Goal: Obtain resource: Download file/media

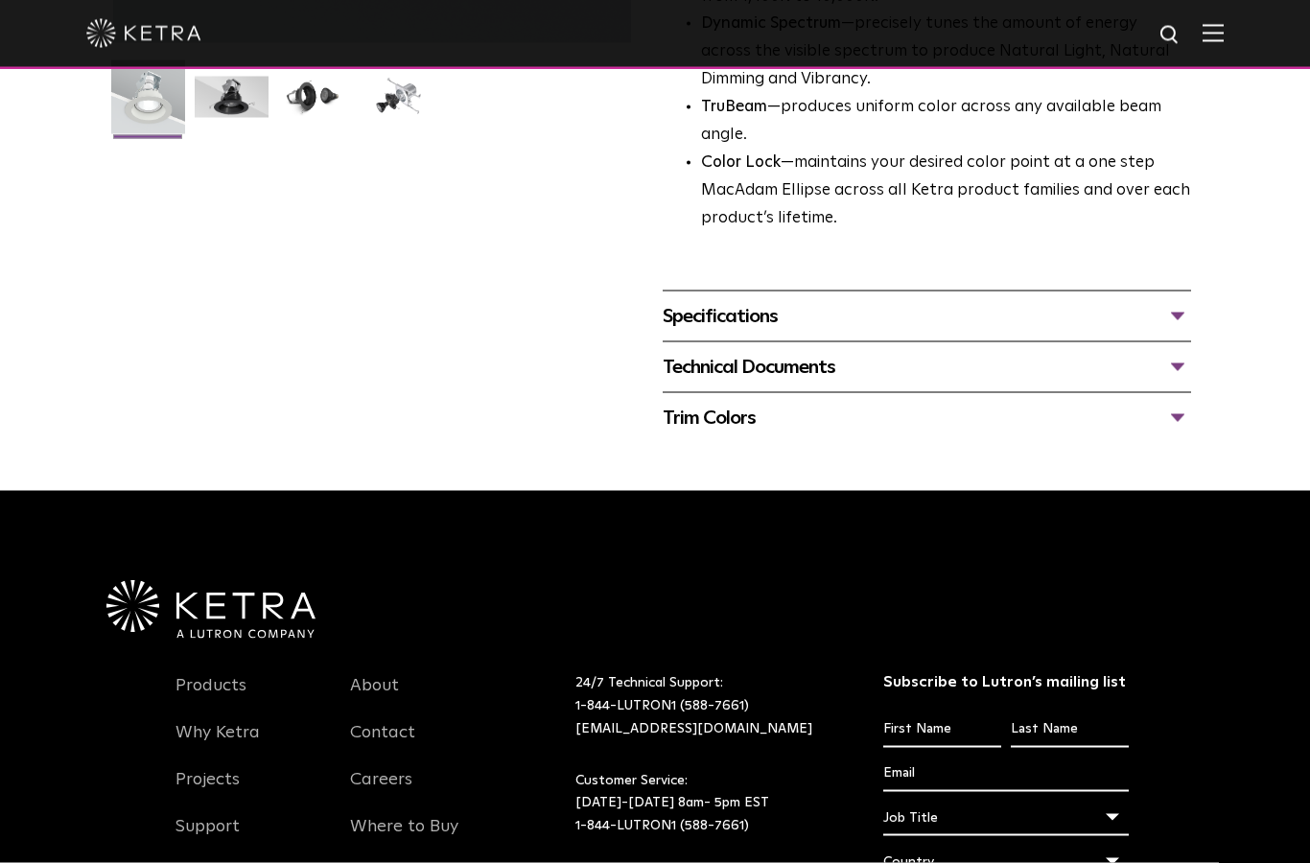
scroll to position [682, 0]
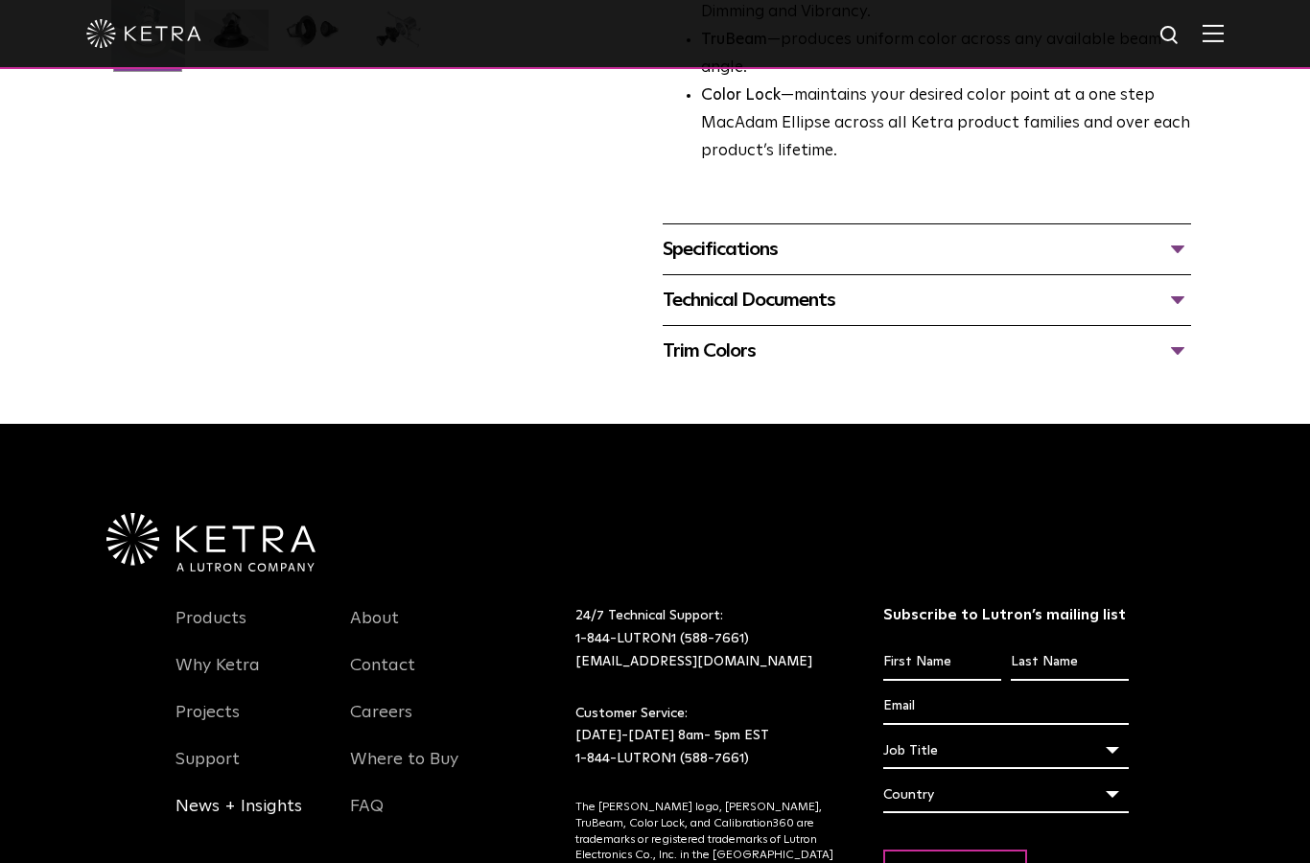
click at [227, 796] on link "News + Insights" at bounding box center [238, 818] width 127 height 44
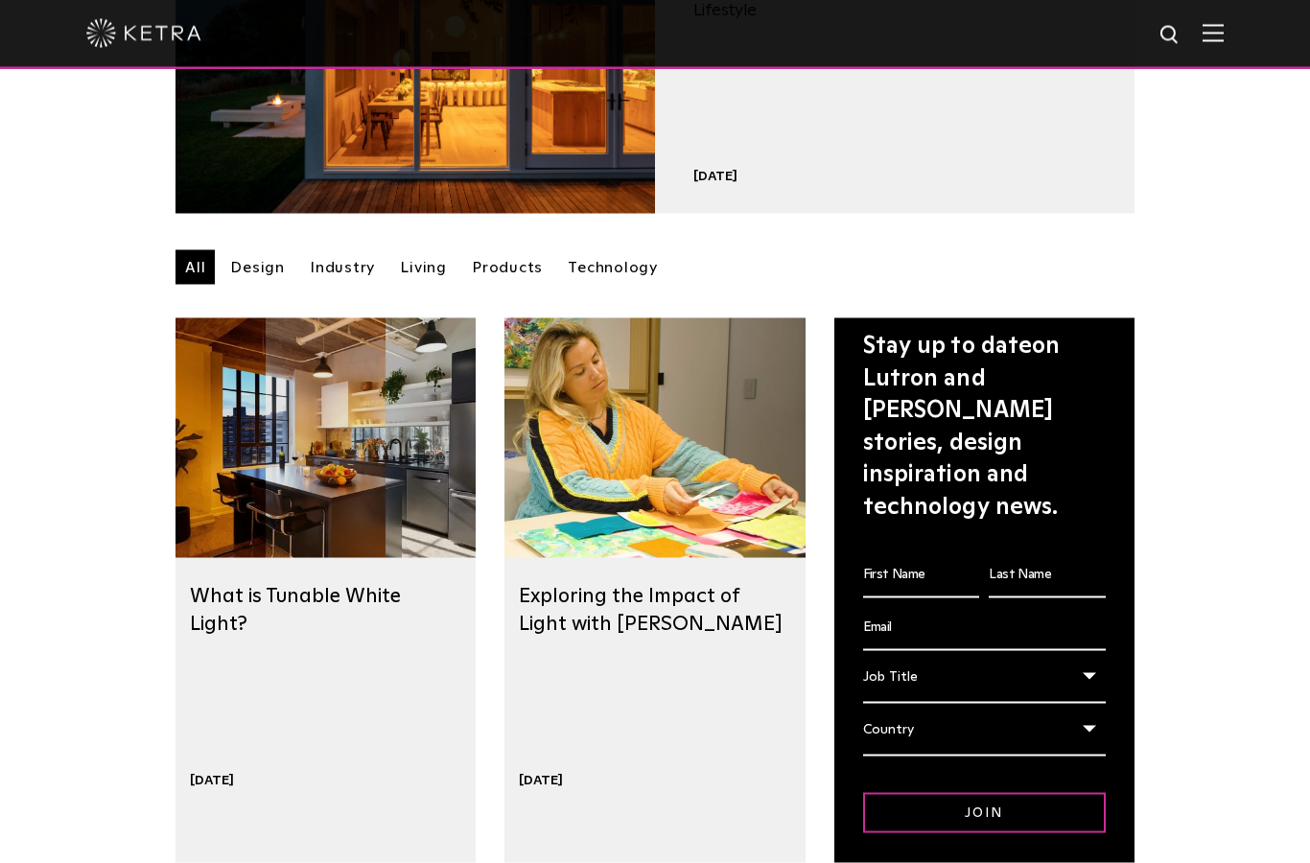
scroll to position [380, 0]
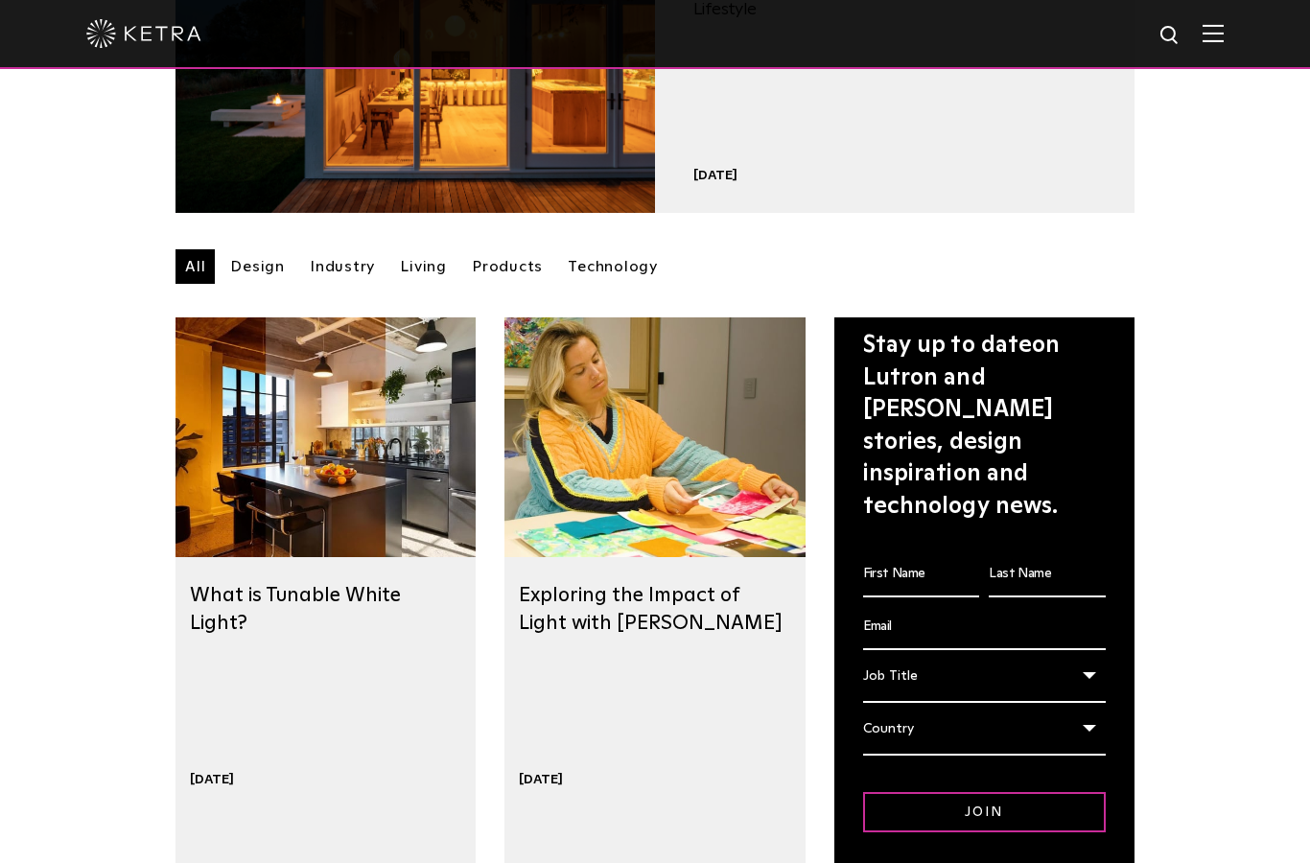
click at [418, 266] on link "Living" at bounding box center [423, 266] width 66 height 35
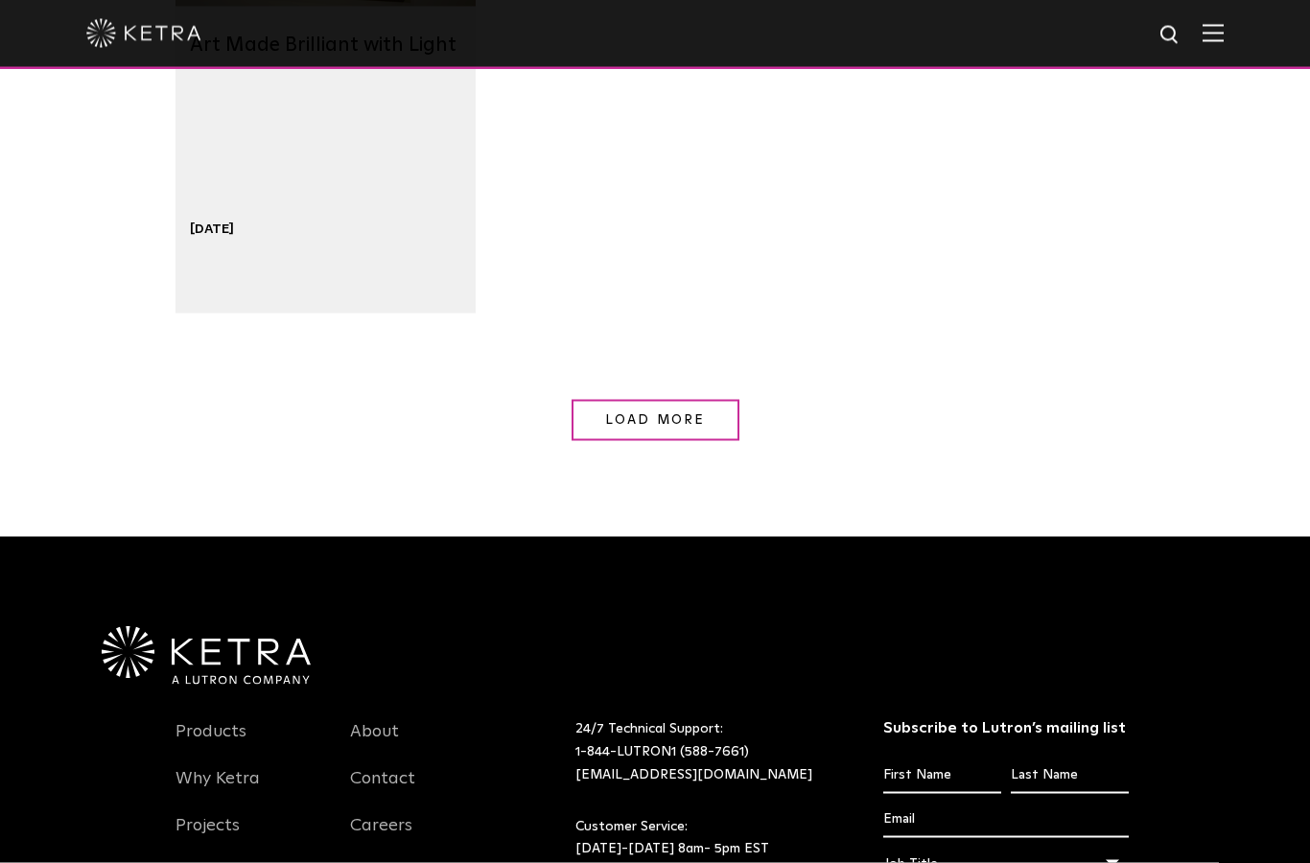
scroll to position [2082, 0]
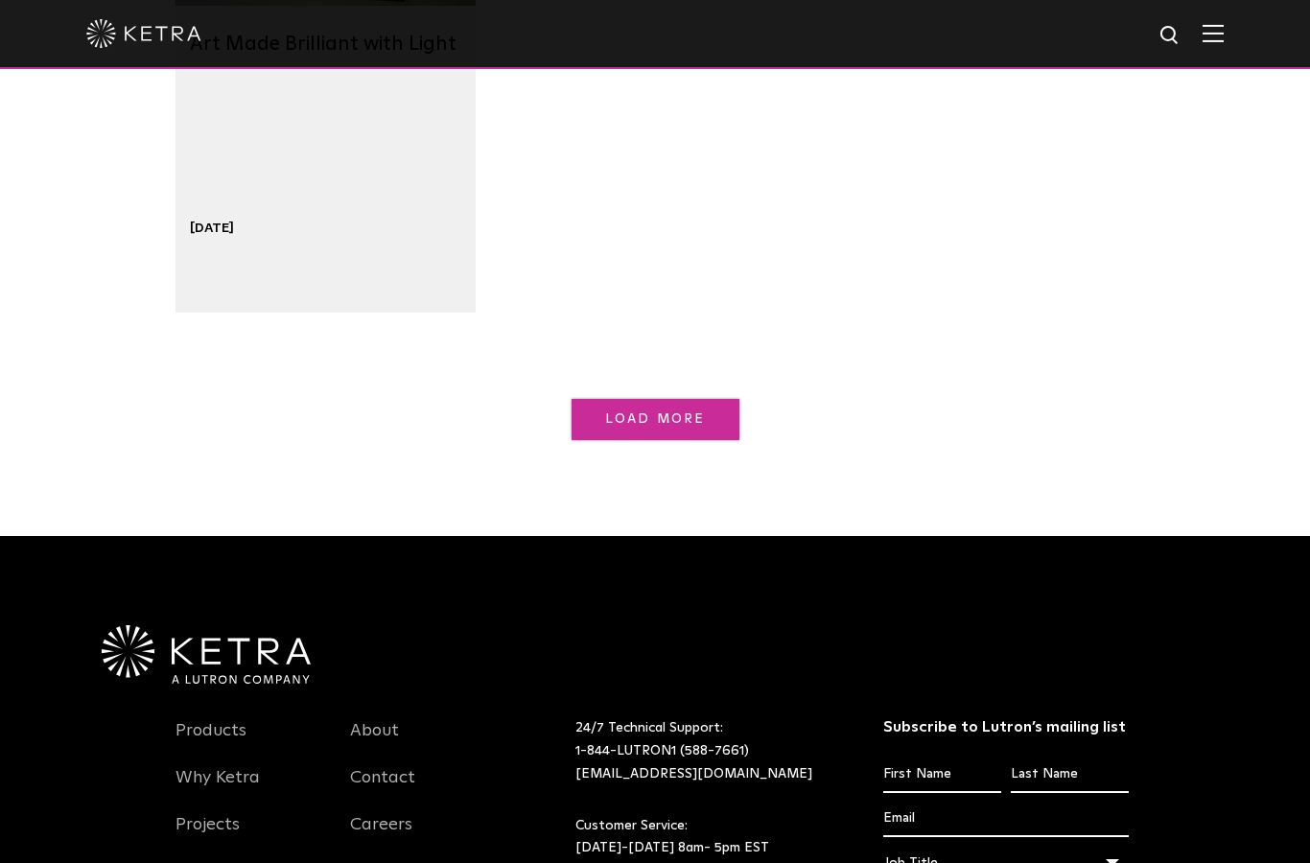
click at [627, 413] on span "Load More" at bounding box center [655, 418] width 100 height 13
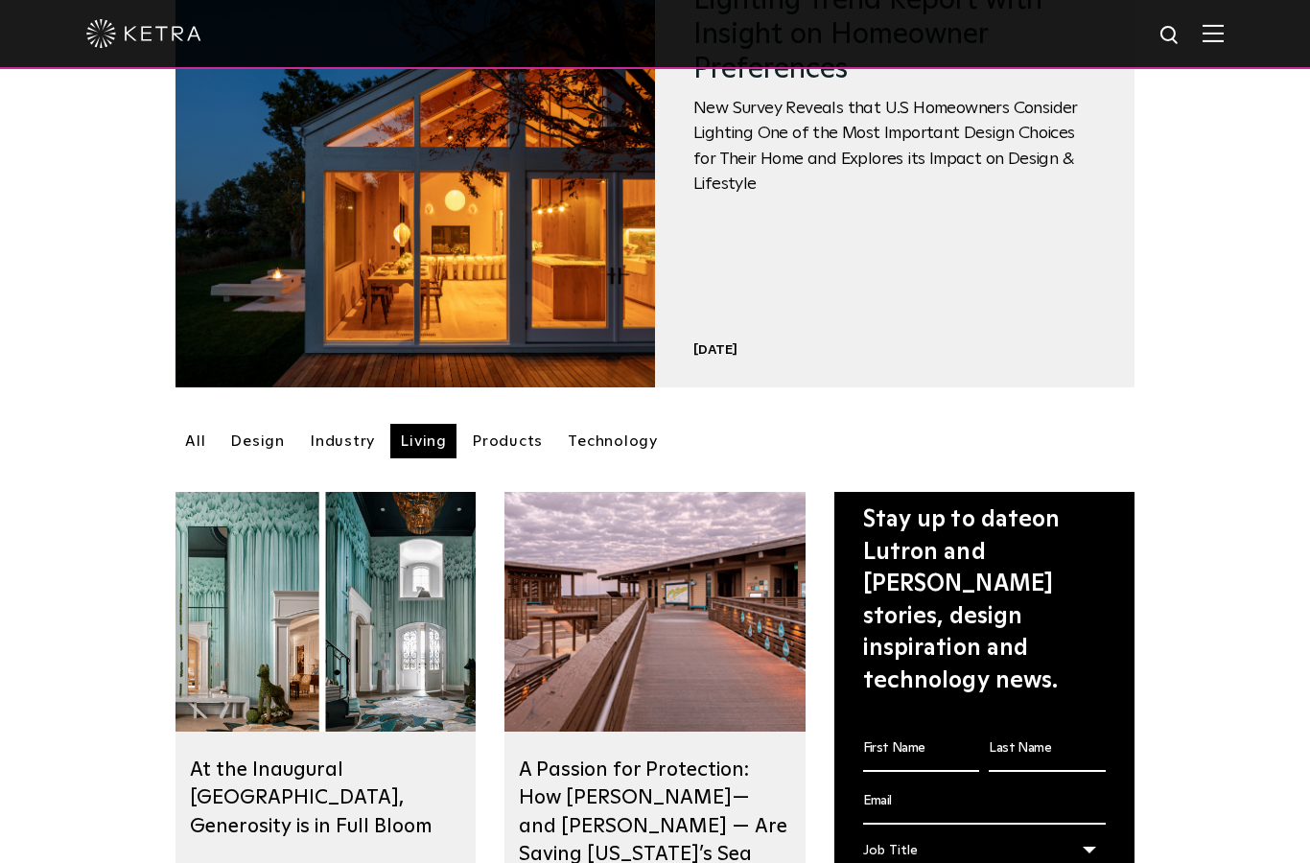
scroll to position [146, 0]
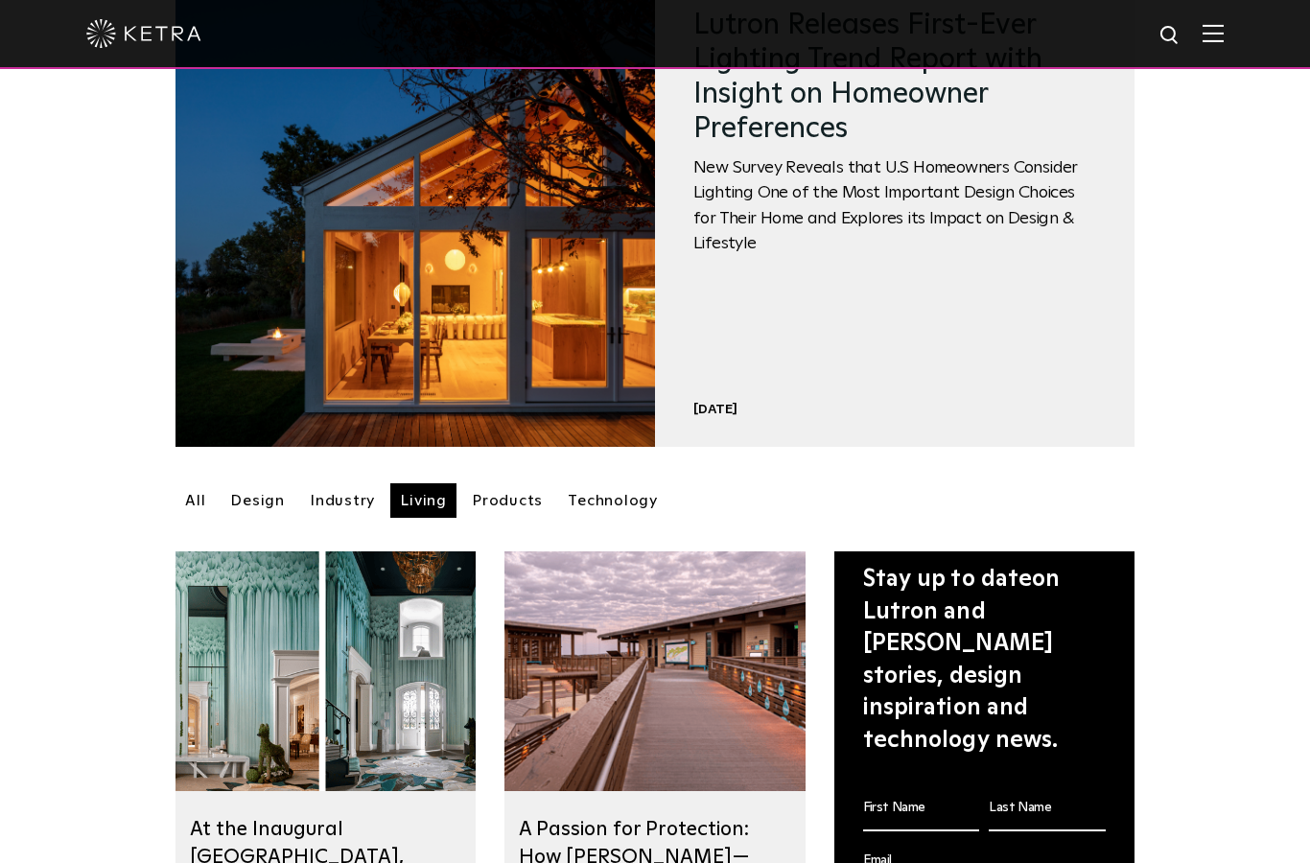
click at [603, 489] on link "Technology" at bounding box center [612, 500] width 109 height 35
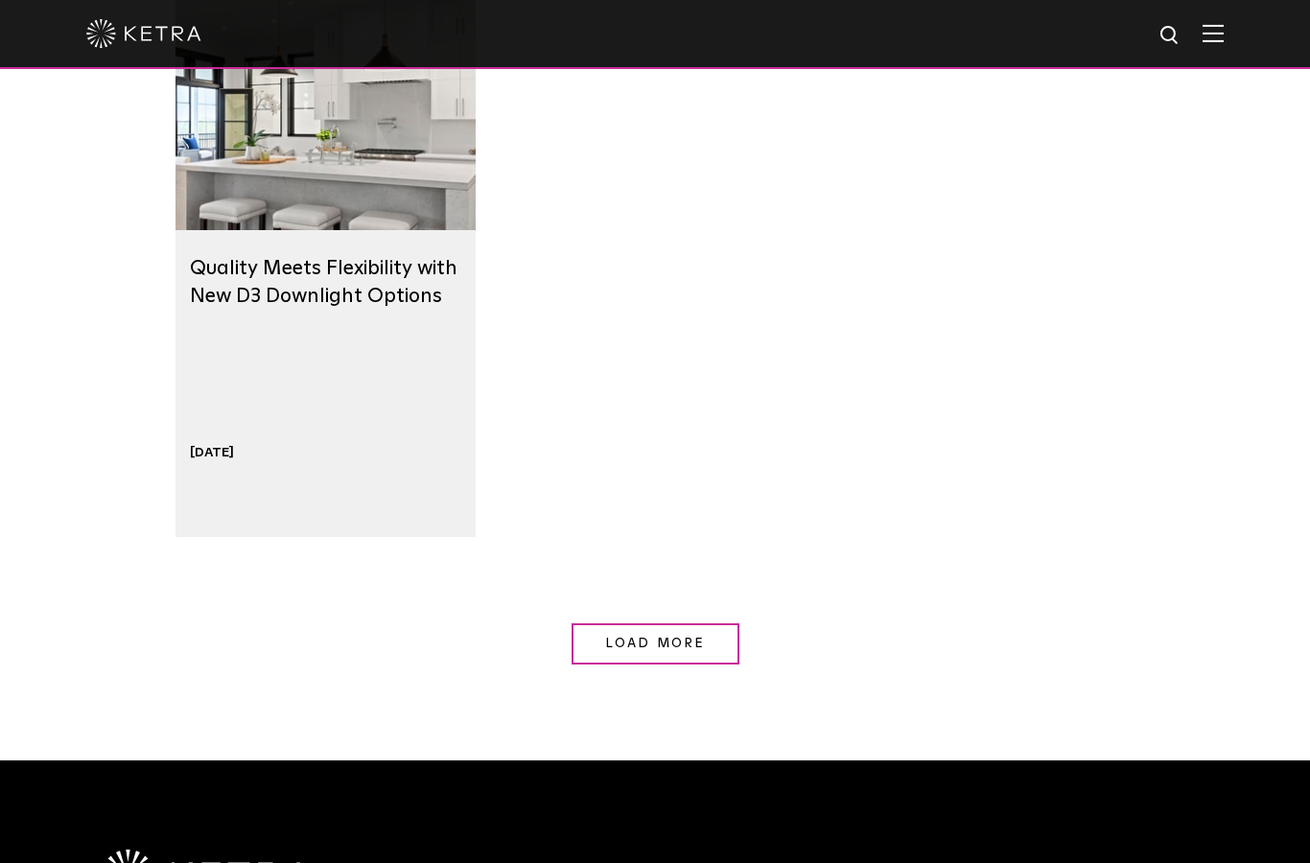
scroll to position [1849, 0]
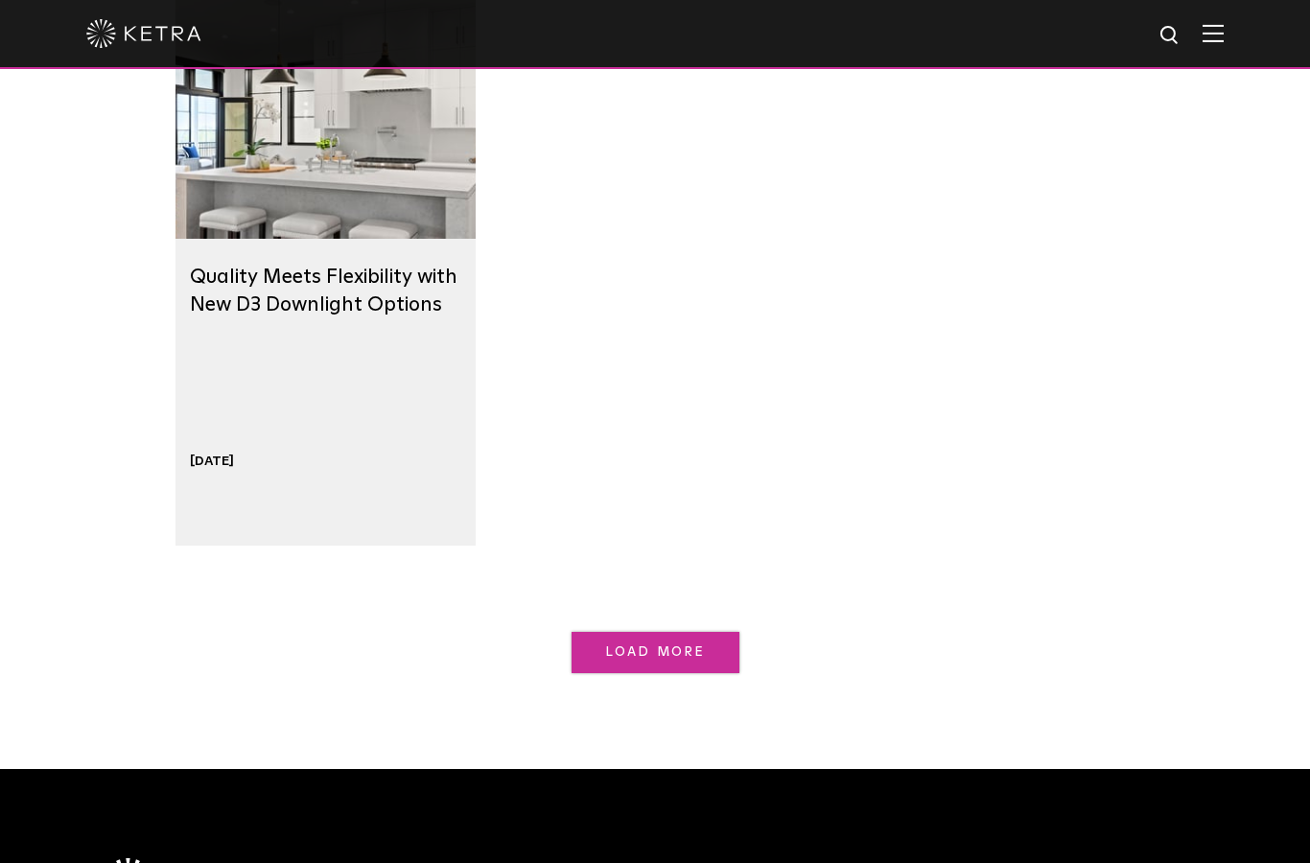
click at [679, 639] on link "Load More" at bounding box center [655, 652] width 168 height 41
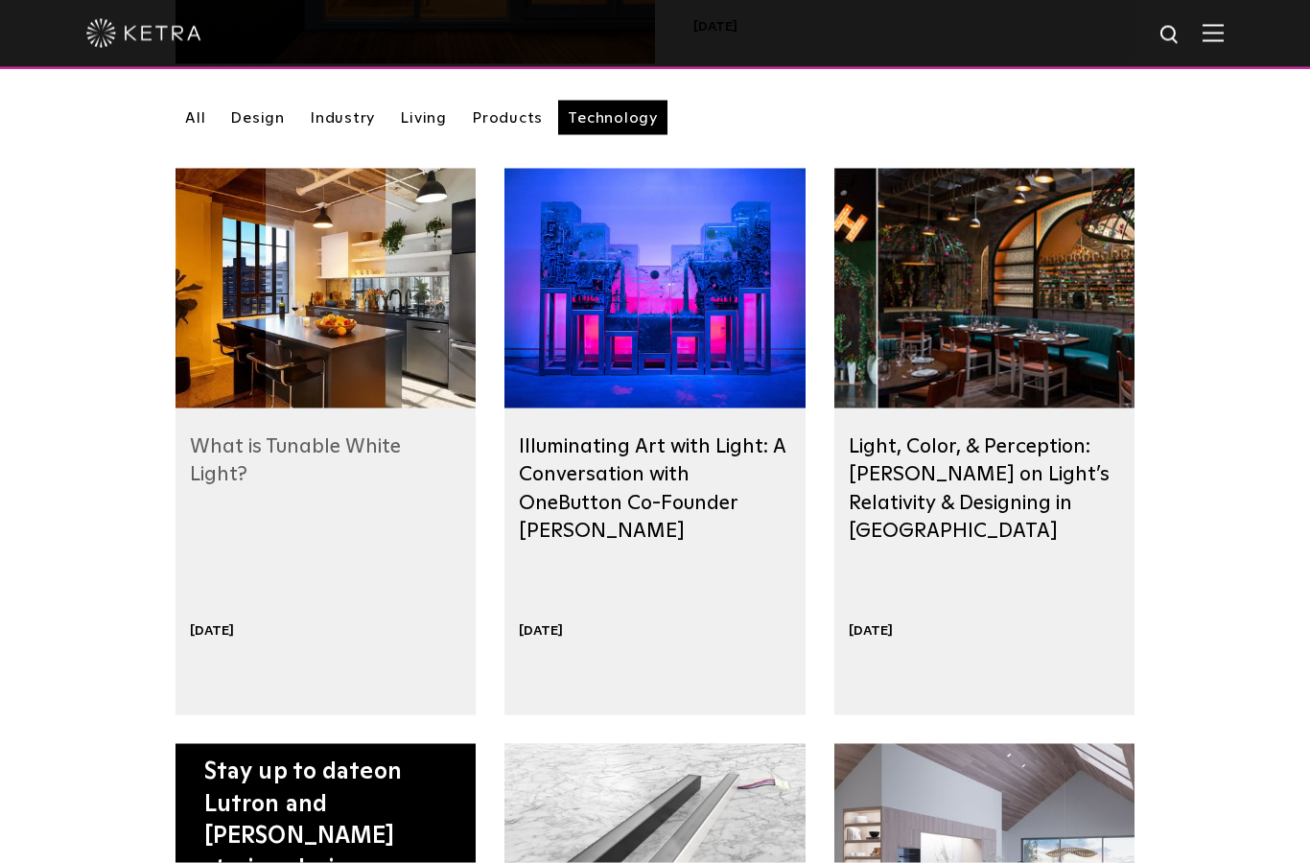
scroll to position [529, 0]
click at [571, 482] on h2 "Illuminating Art with Light: A Conversation with OneButton Co-Founder Matt Emmi" at bounding box center [654, 487] width 271 height 113
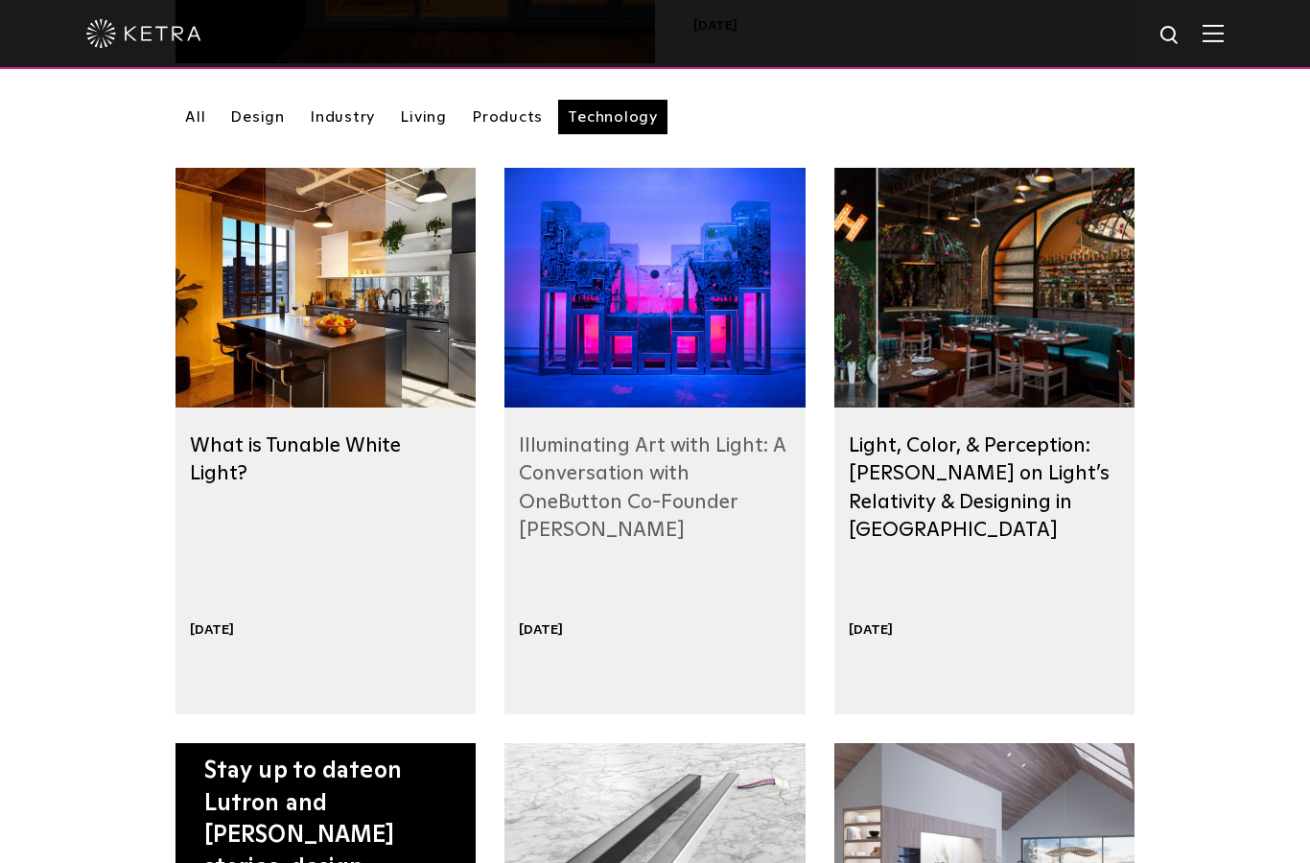
click at [568, 435] on link "Illuminating Art with Light: A Conversation with OneButton Co-Founder Matt Emmi" at bounding box center [652, 487] width 267 height 105
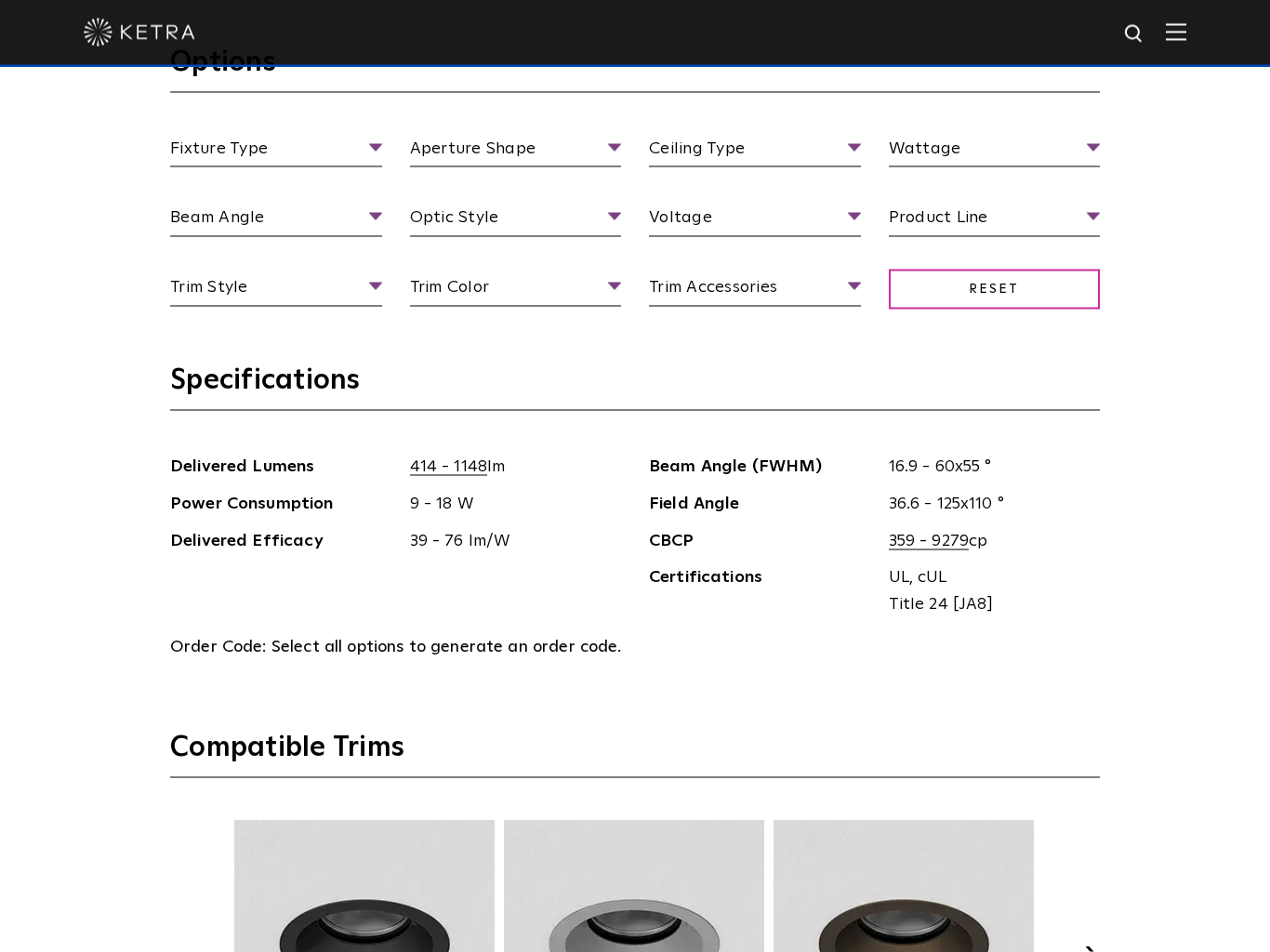
scroll to position [1856, 0]
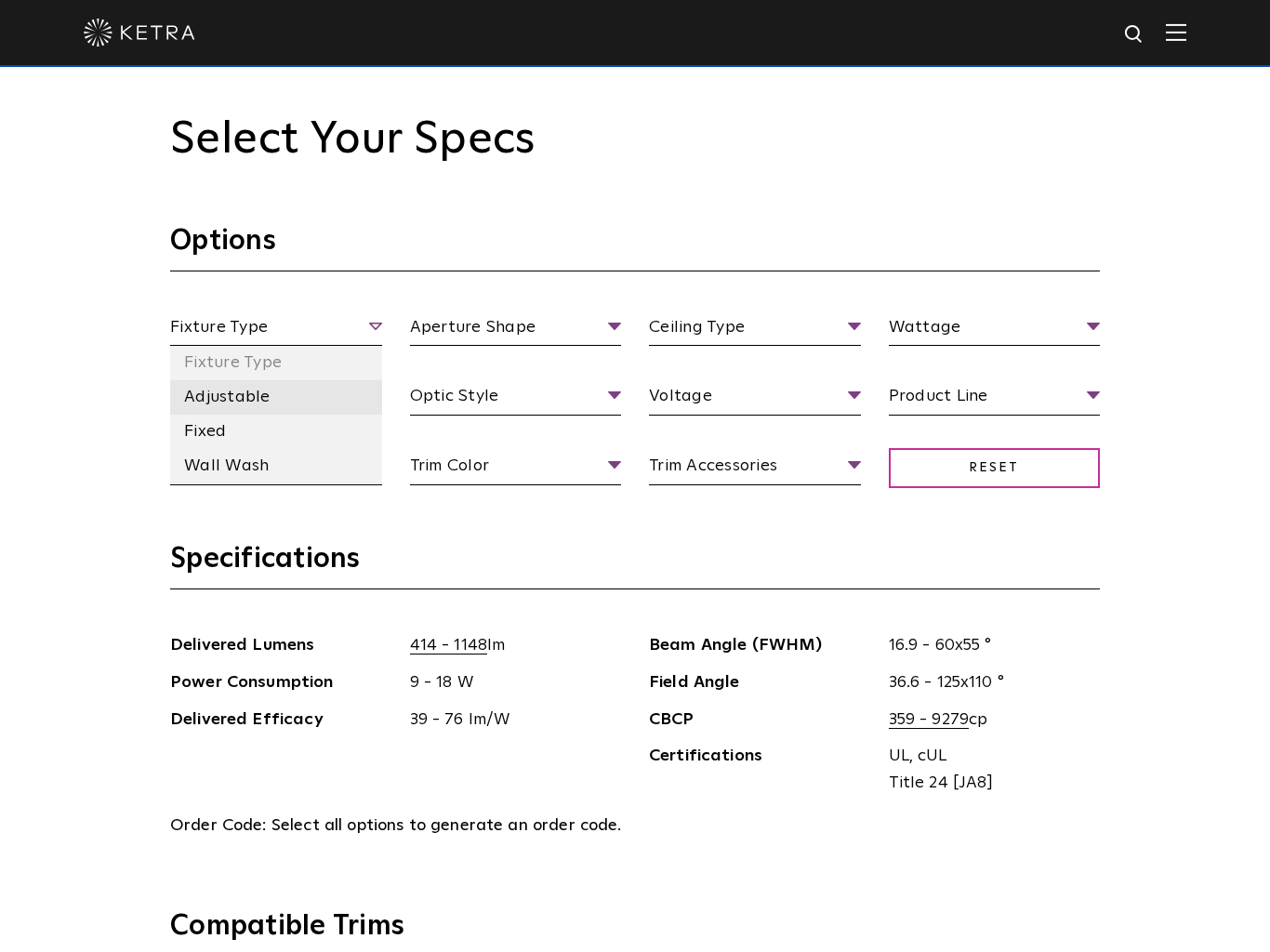
click at [284, 394] on li "Adjustable" at bounding box center [275, 397] width 212 height 34
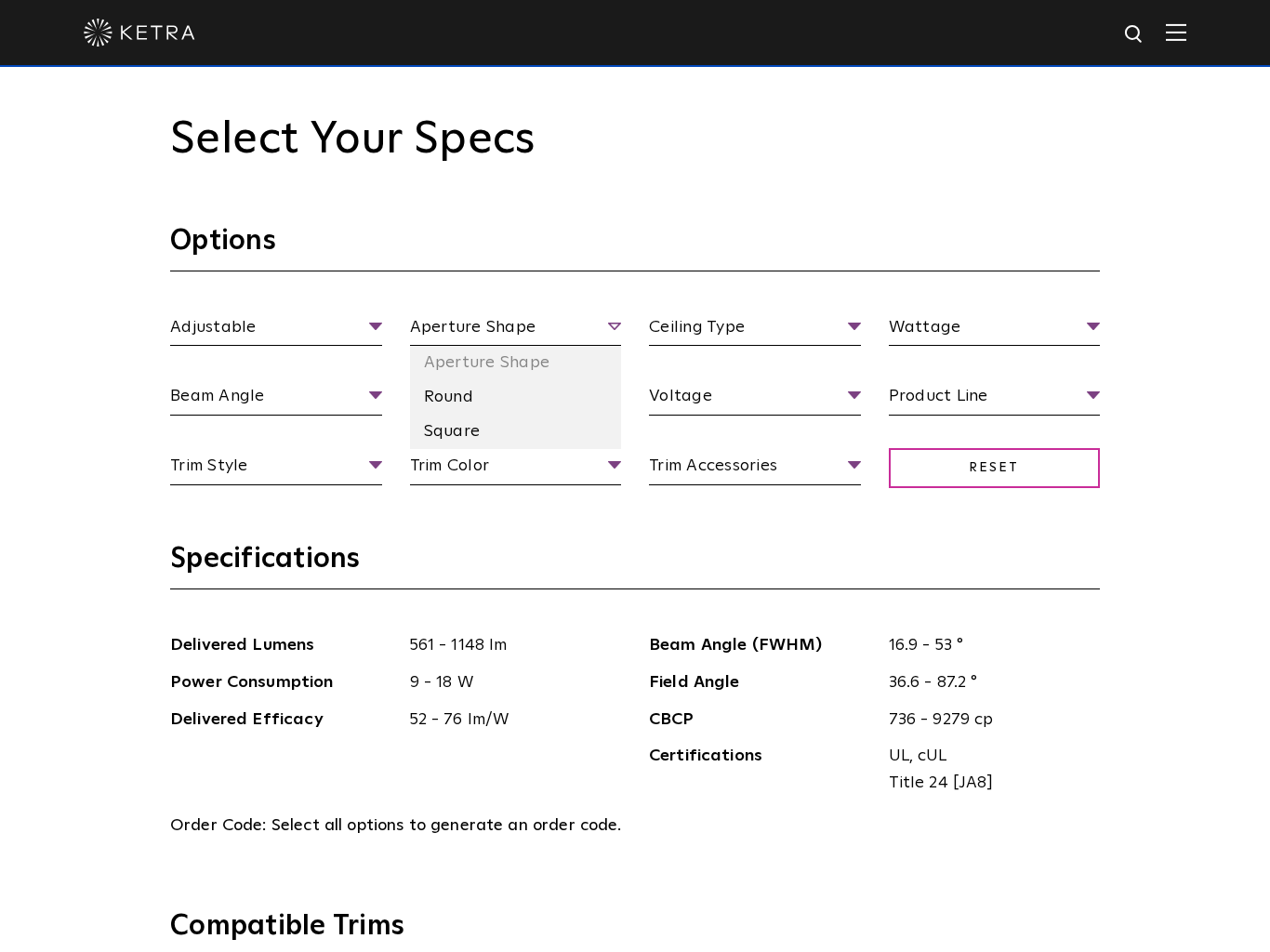
click at [530, 333] on span "Aperture Shape" at bounding box center [516, 331] width 212 height 33
click at [466, 403] on li "Round" at bounding box center [516, 397] width 212 height 34
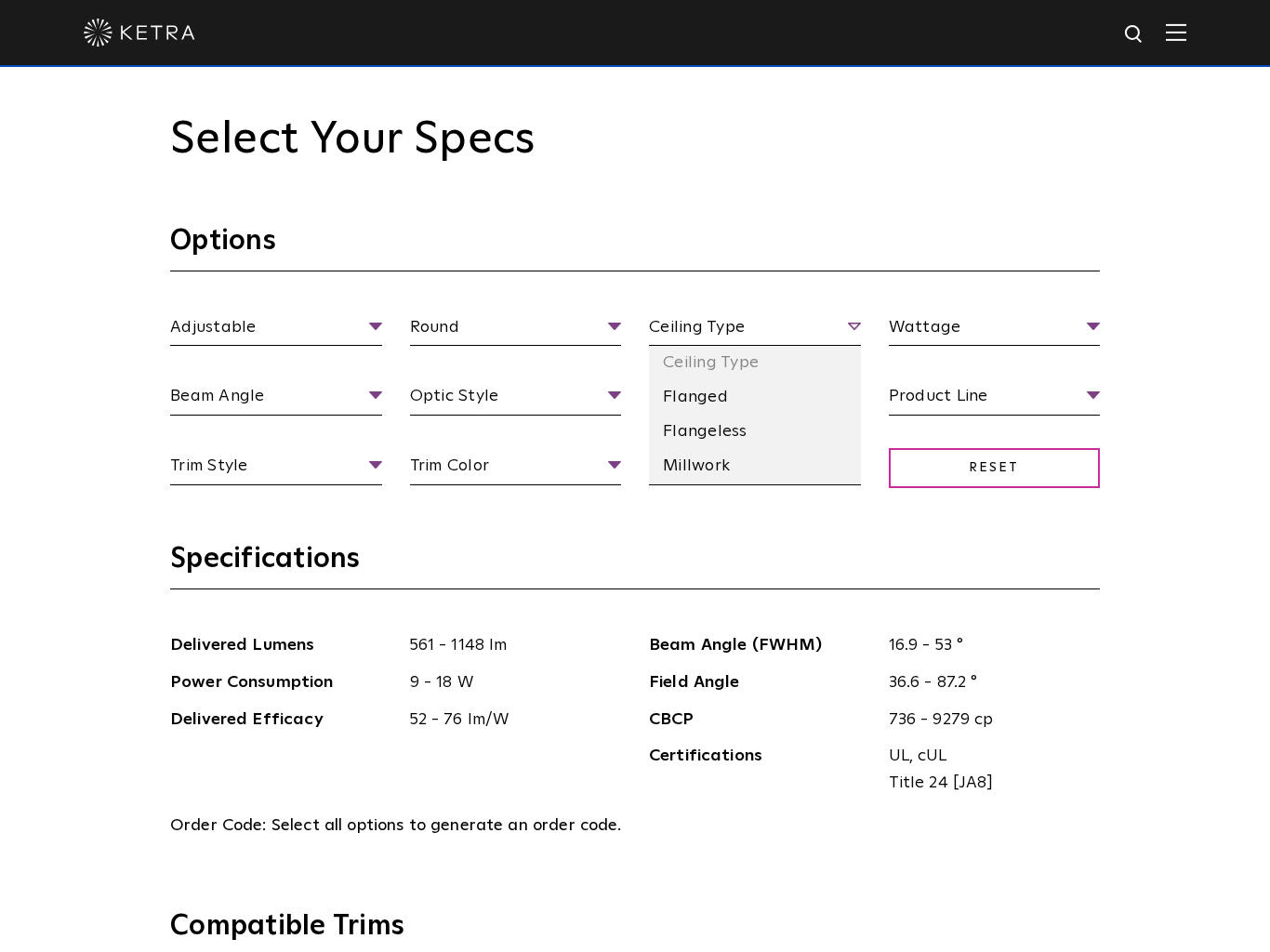
click at [748, 328] on span "Ceiling Type" at bounding box center [754, 331] width 212 height 33
click at [715, 395] on li "Flanged" at bounding box center [754, 397] width 212 height 34
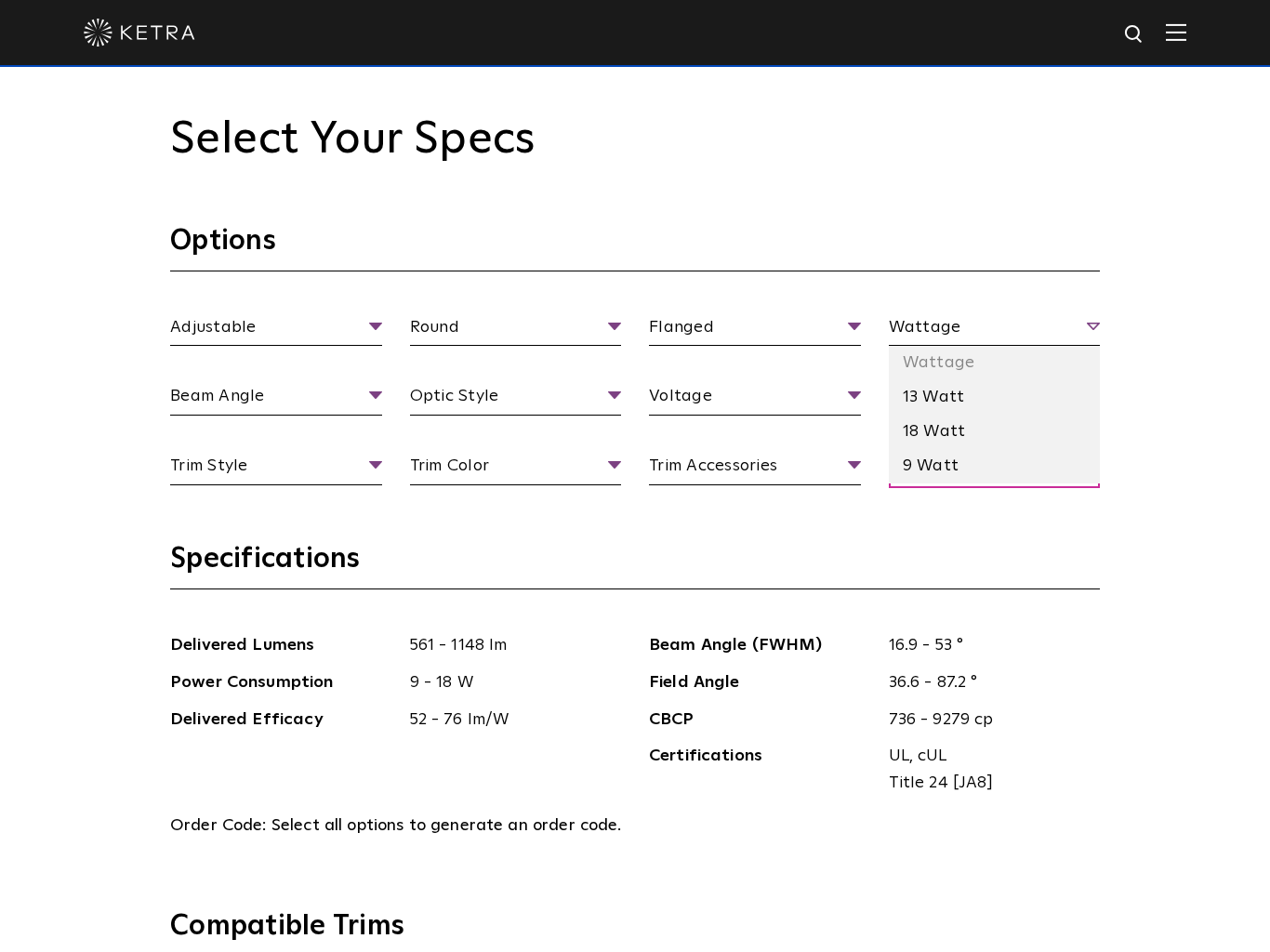
click at [958, 334] on span "Wattage" at bounding box center [995, 331] width 212 height 33
click at [936, 433] on li "18 Watt" at bounding box center [995, 431] width 212 height 34
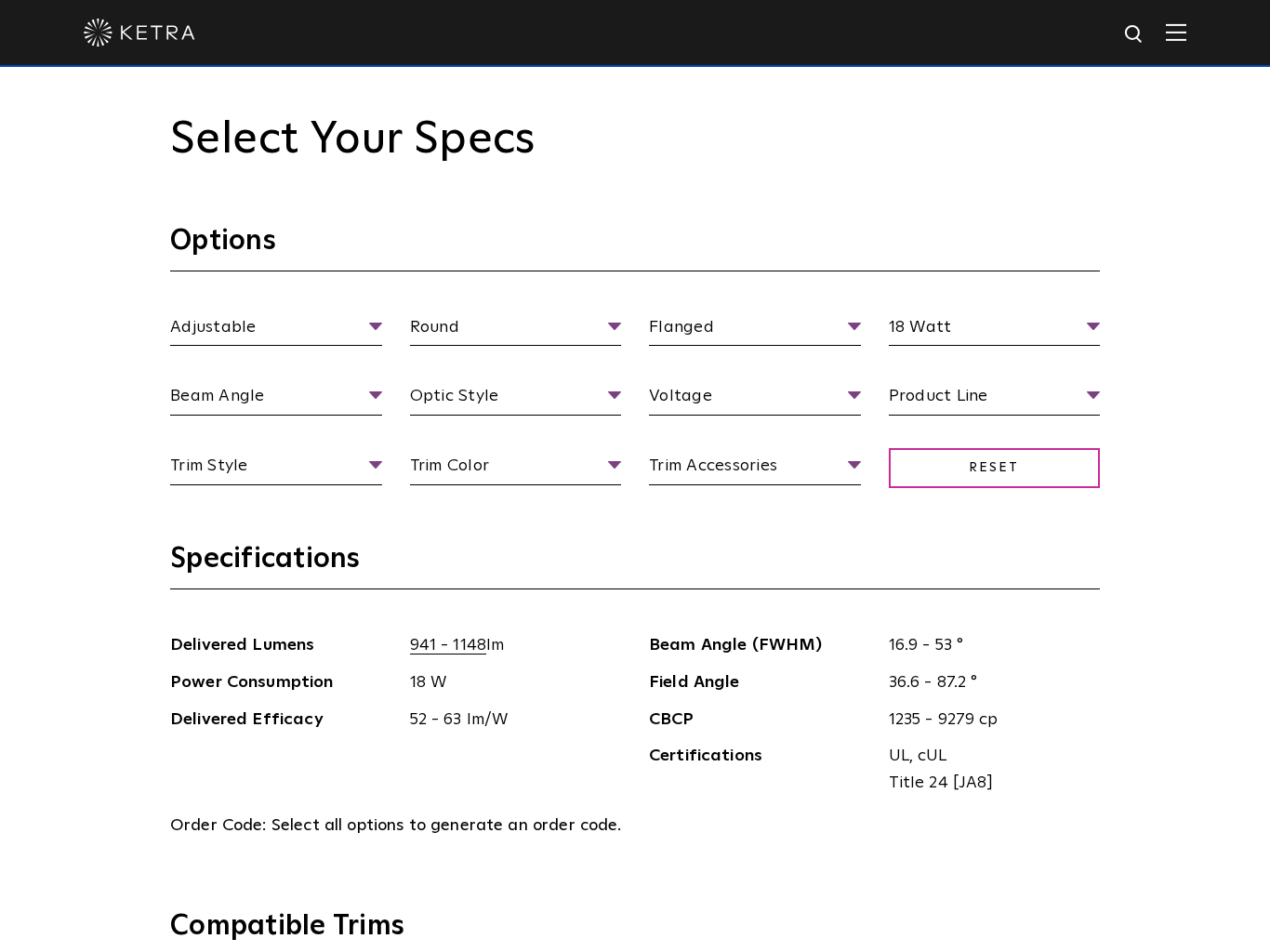
click at [559, 611] on section "Specifications Delivered Lumens 941 - 1148 lm Power Consumption 18 W Delivered …" at bounding box center [634, 724] width 930 height 367
click at [501, 548] on h3 "Specifications" at bounding box center [634, 565] width 930 height 48
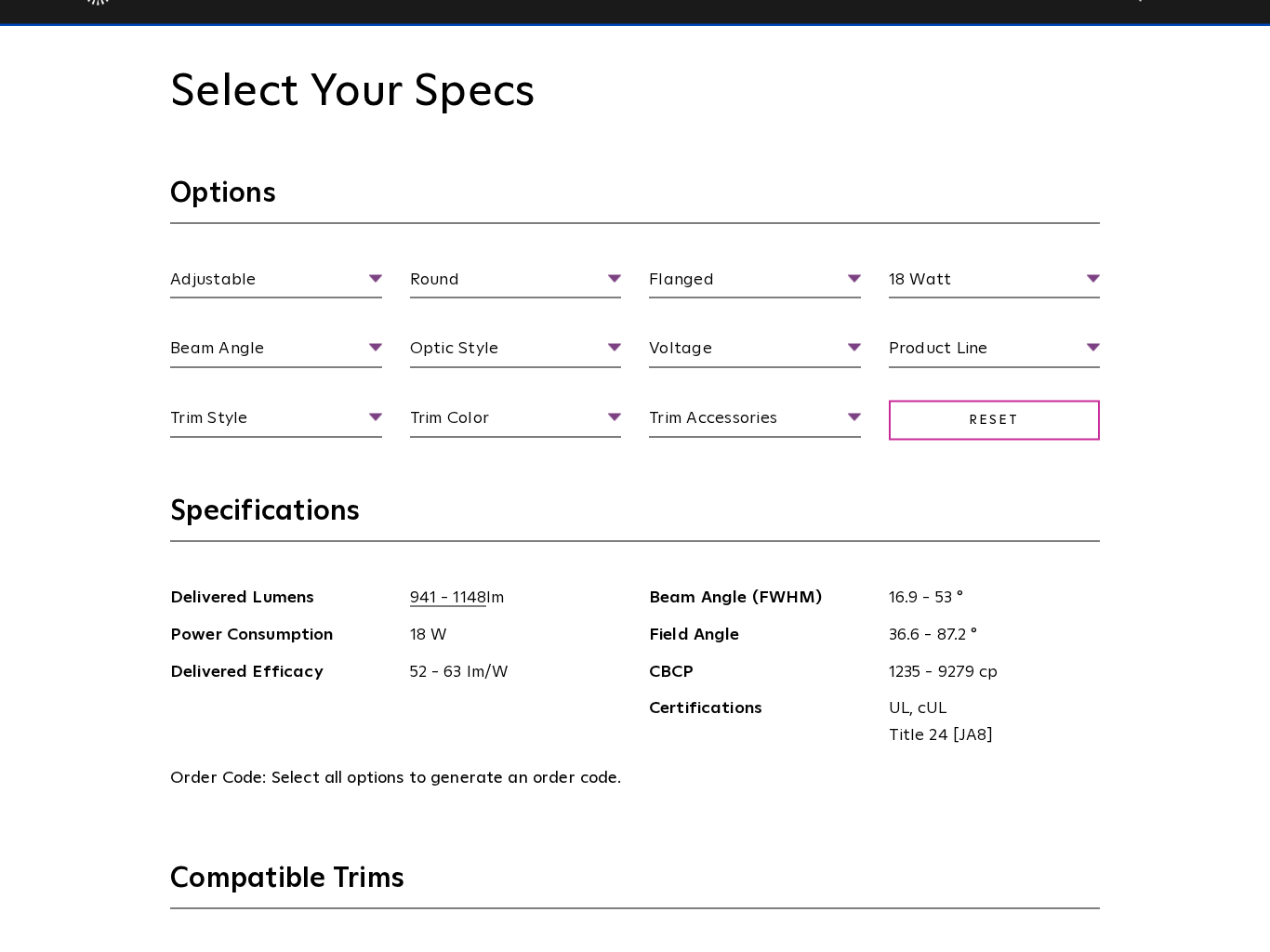
scroll to position [2079, 0]
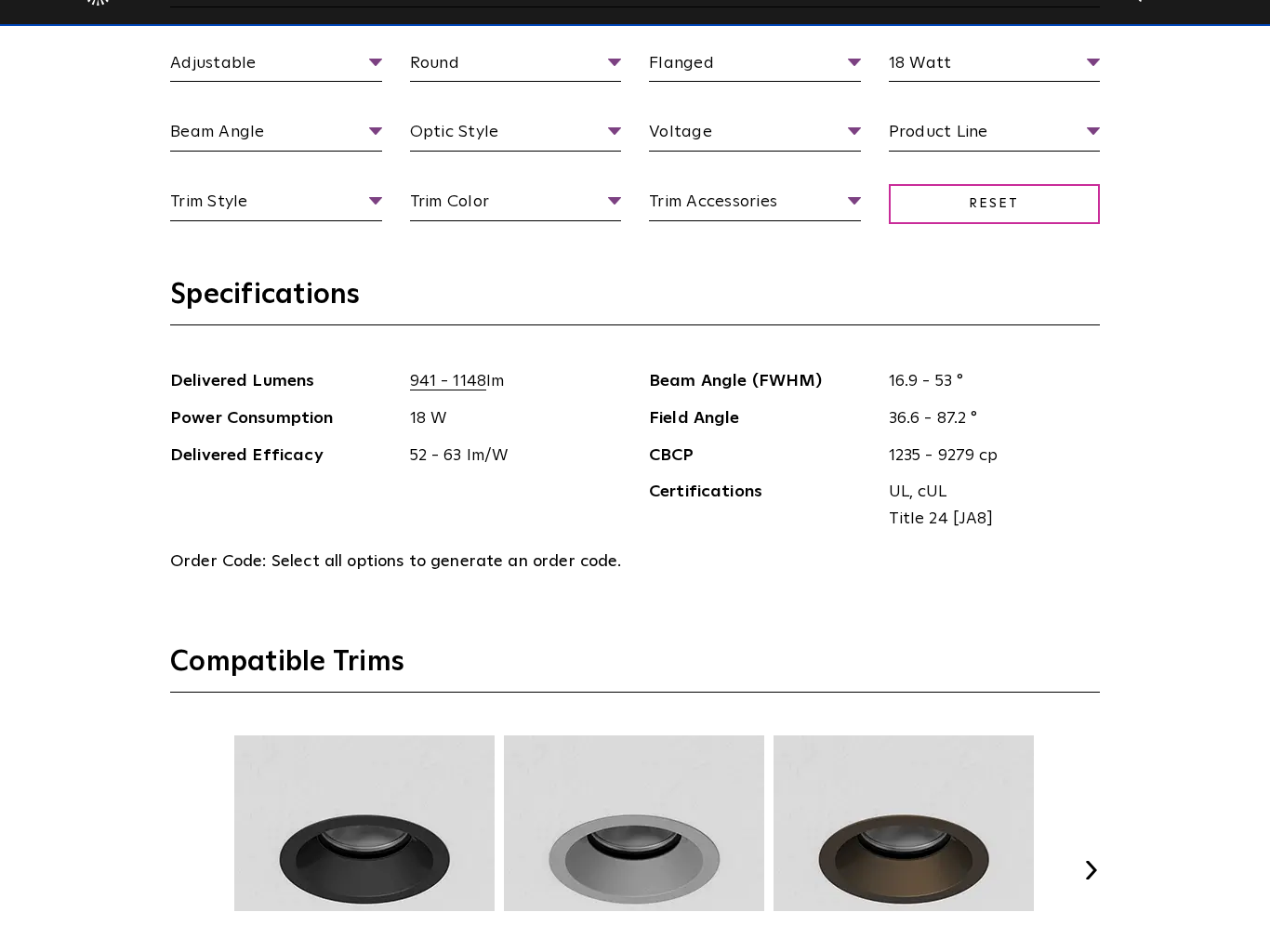
click at [453, 409] on span "941 - 1148 lm" at bounding box center [508, 423] width 226 height 27
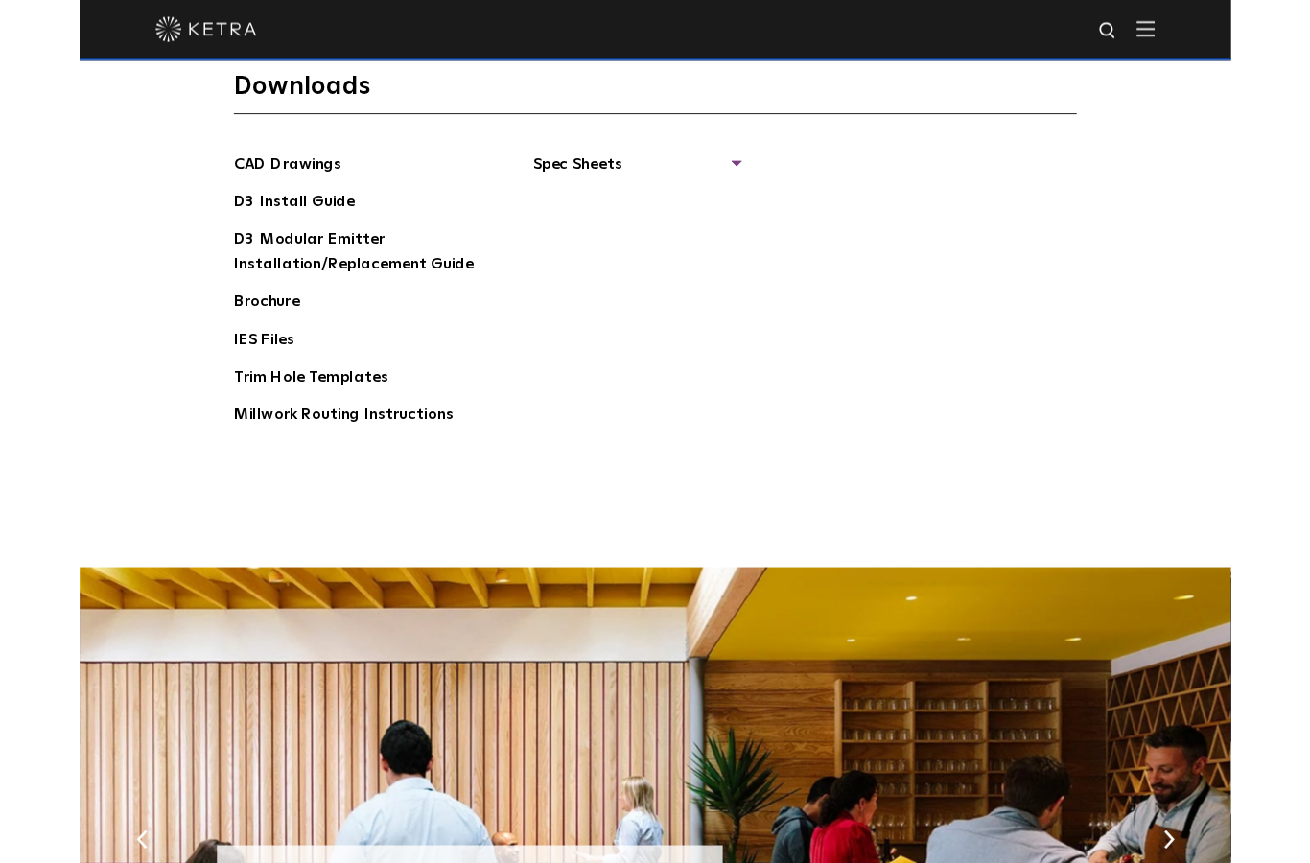
scroll to position [2991, 0]
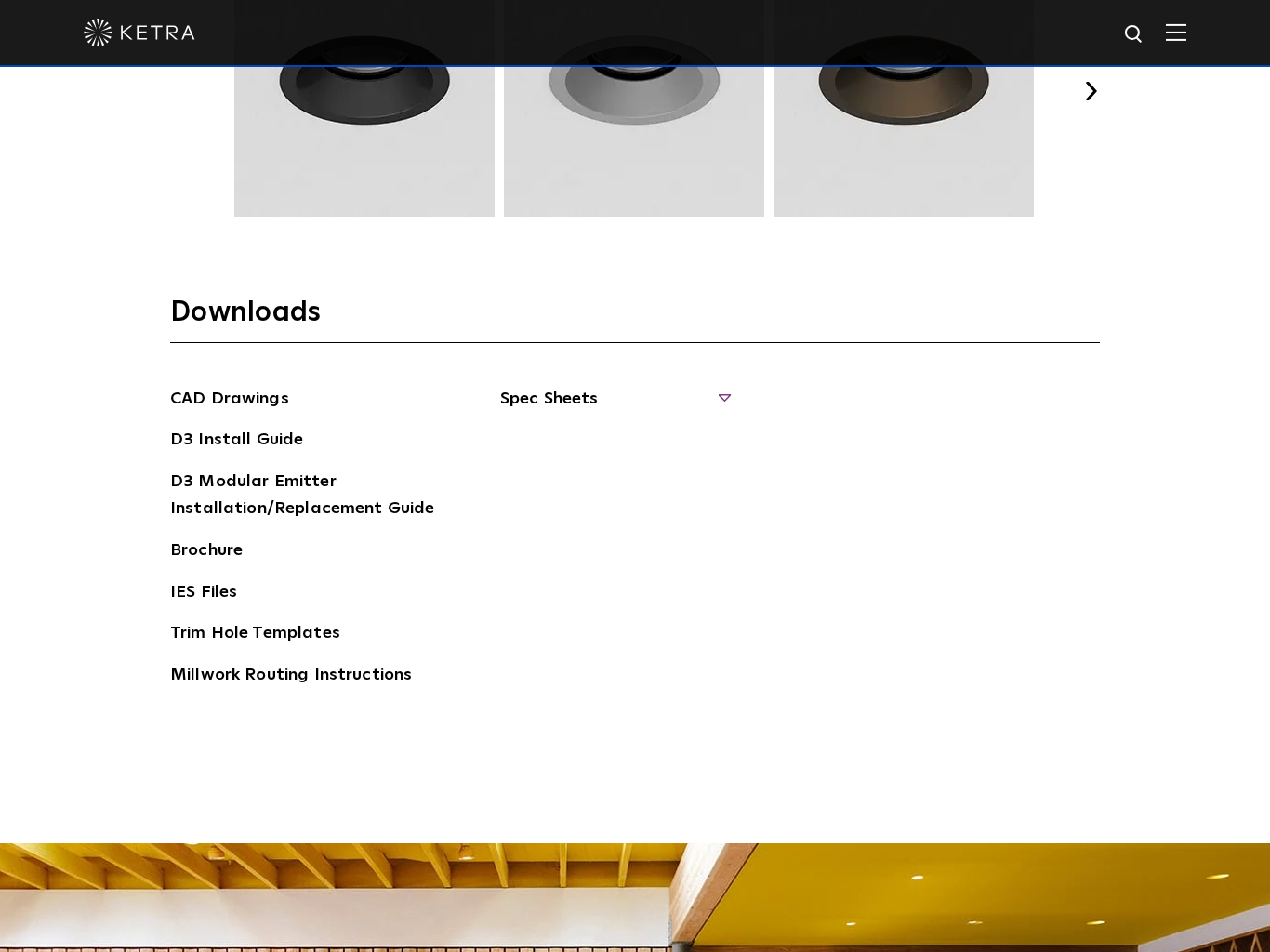
click at [587, 412] on span "Spec Sheets" at bounding box center [614, 406] width 228 height 41
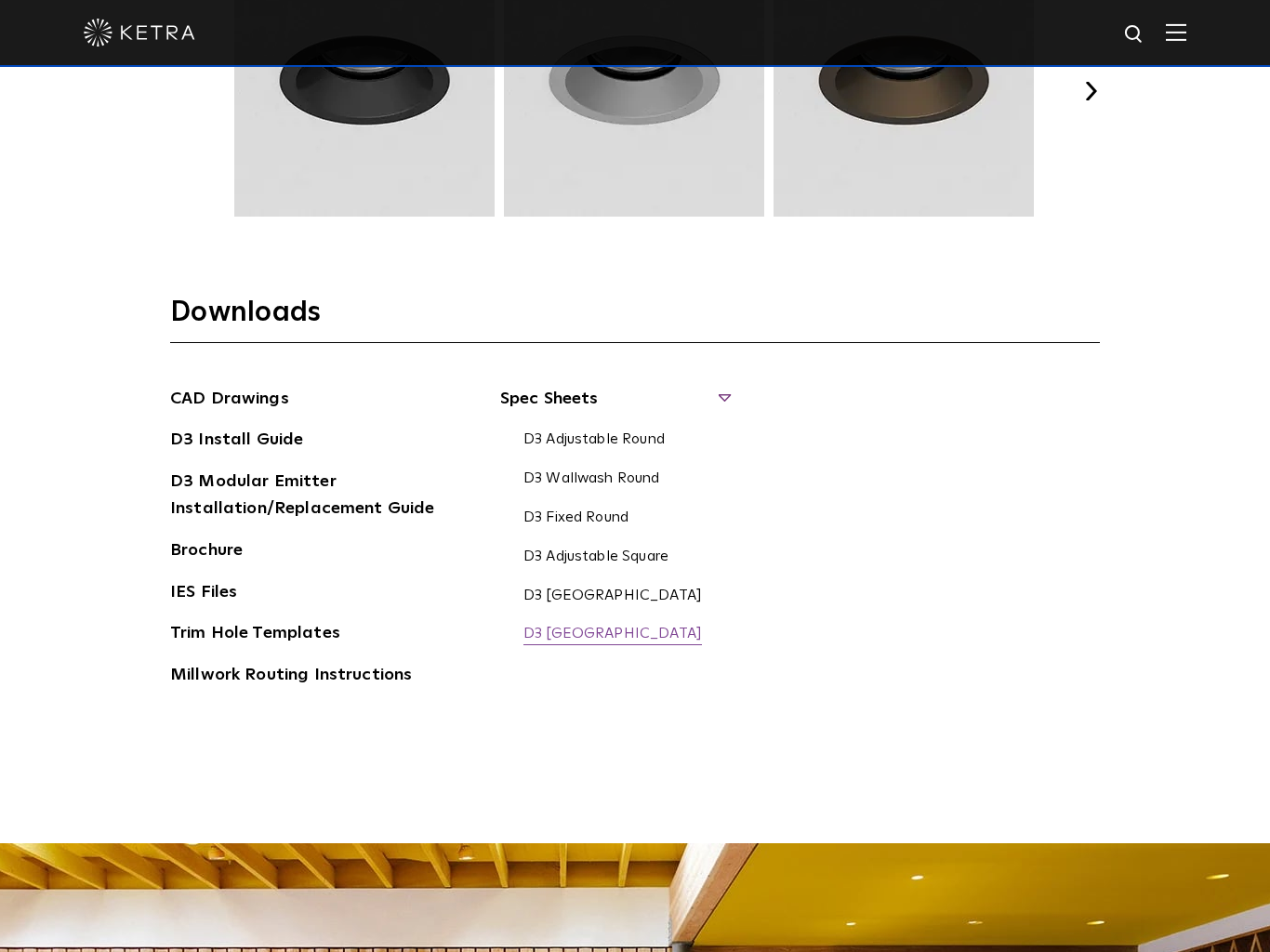
click at [556, 624] on link "D3 Fixed Square" at bounding box center [613, 634] width 178 height 20
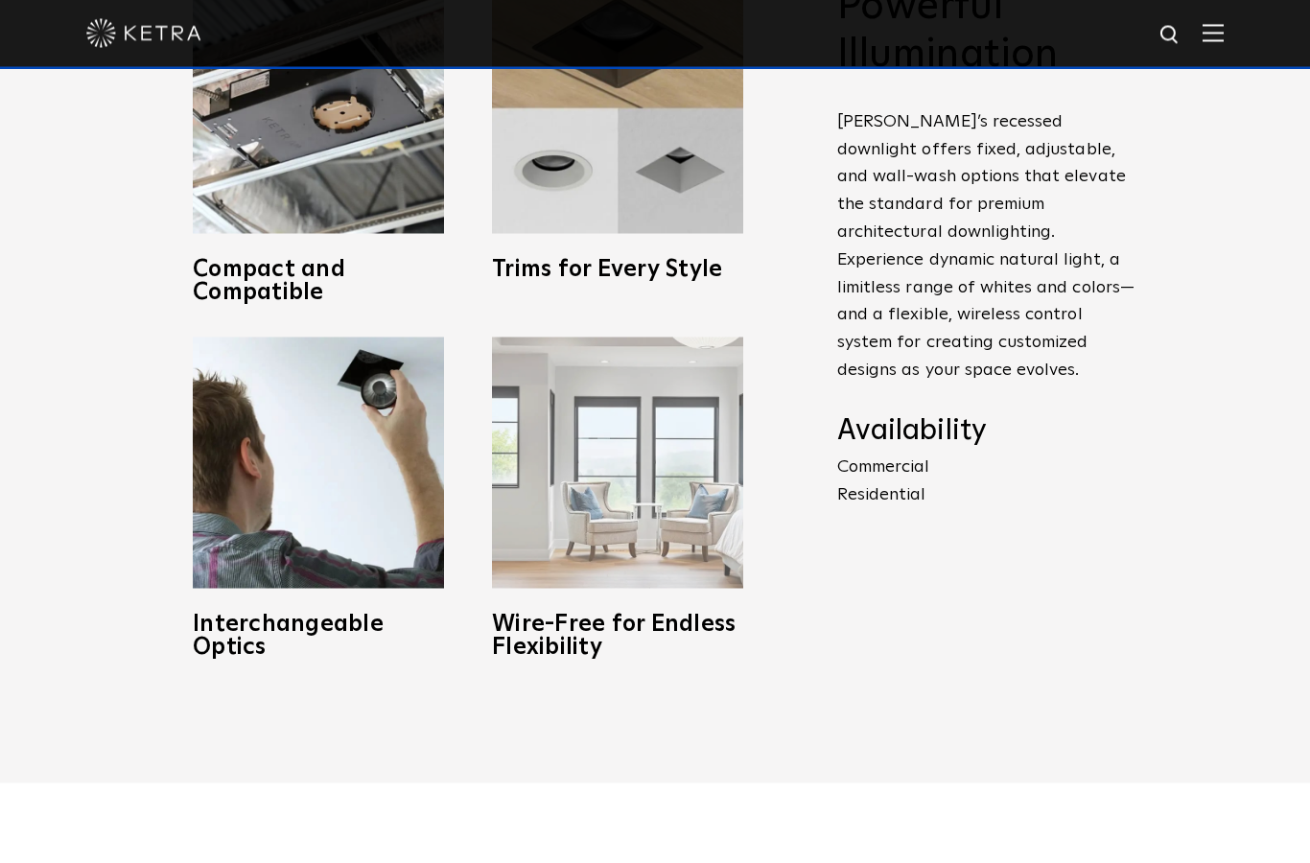
scroll to position [1006, 0]
click at [612, 588] on img at bounding box center [617, 462] width 251 height 251
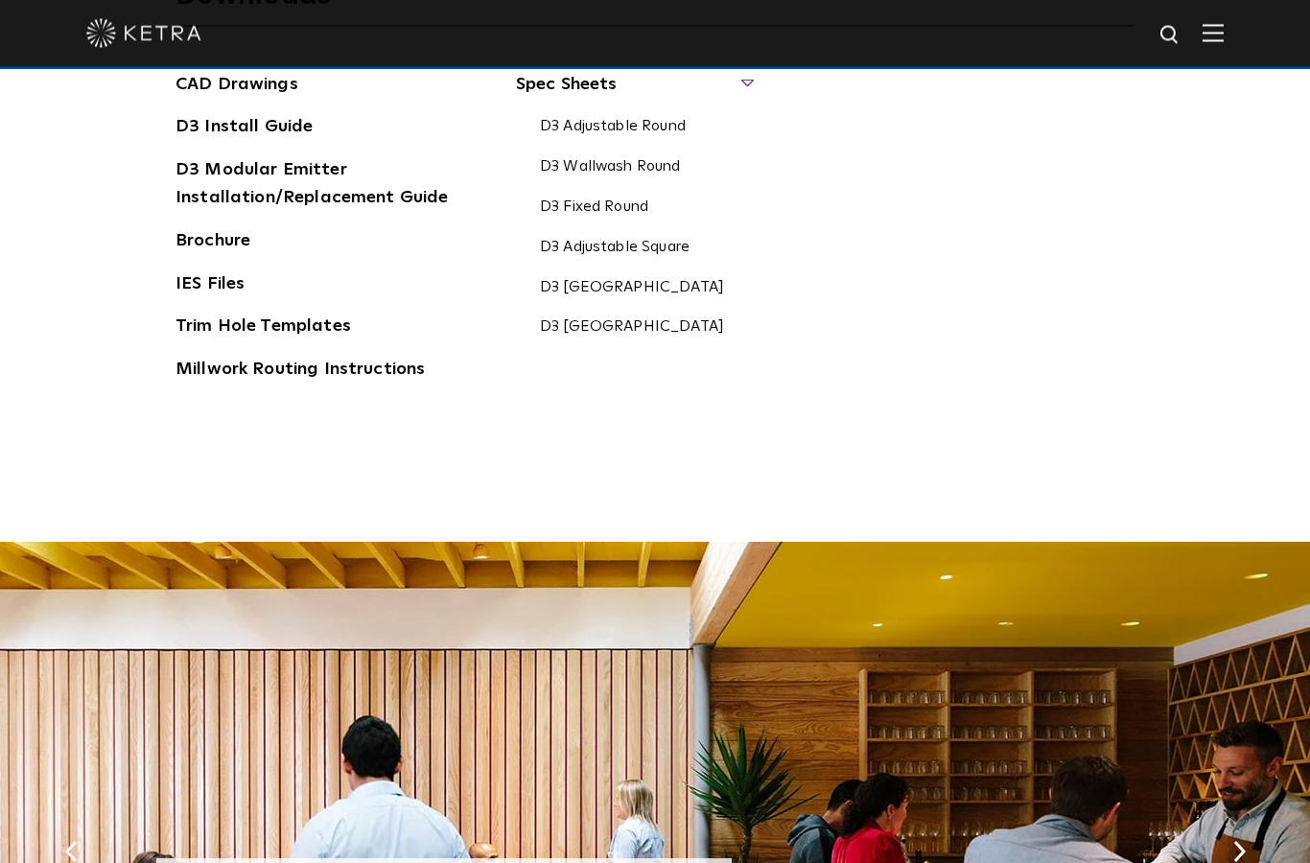
scroll to position [3200, 0]
click at [562, 338] on link "D3 Fixed Square" at bounding box center [632, 326] width 184 height 21
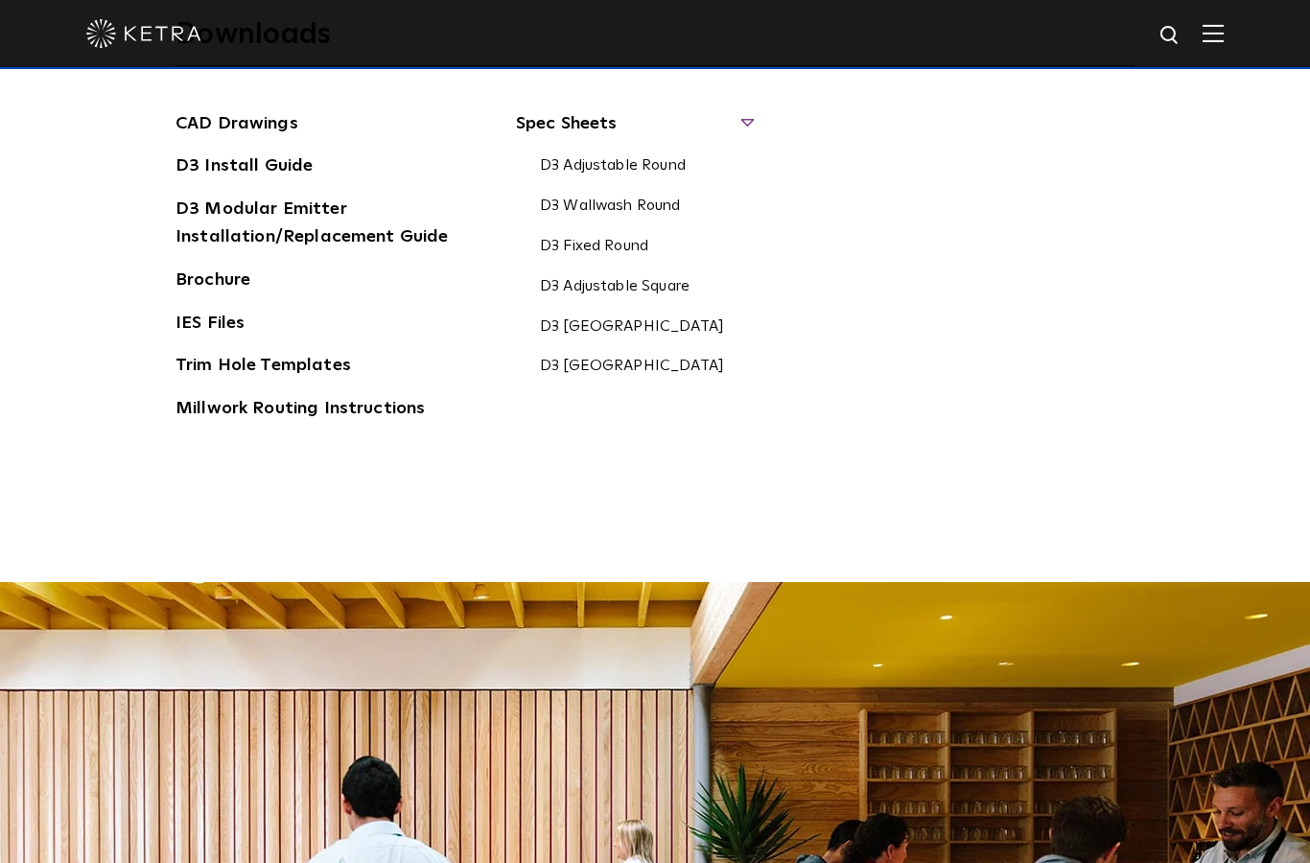
scroll to position [3158, 0]
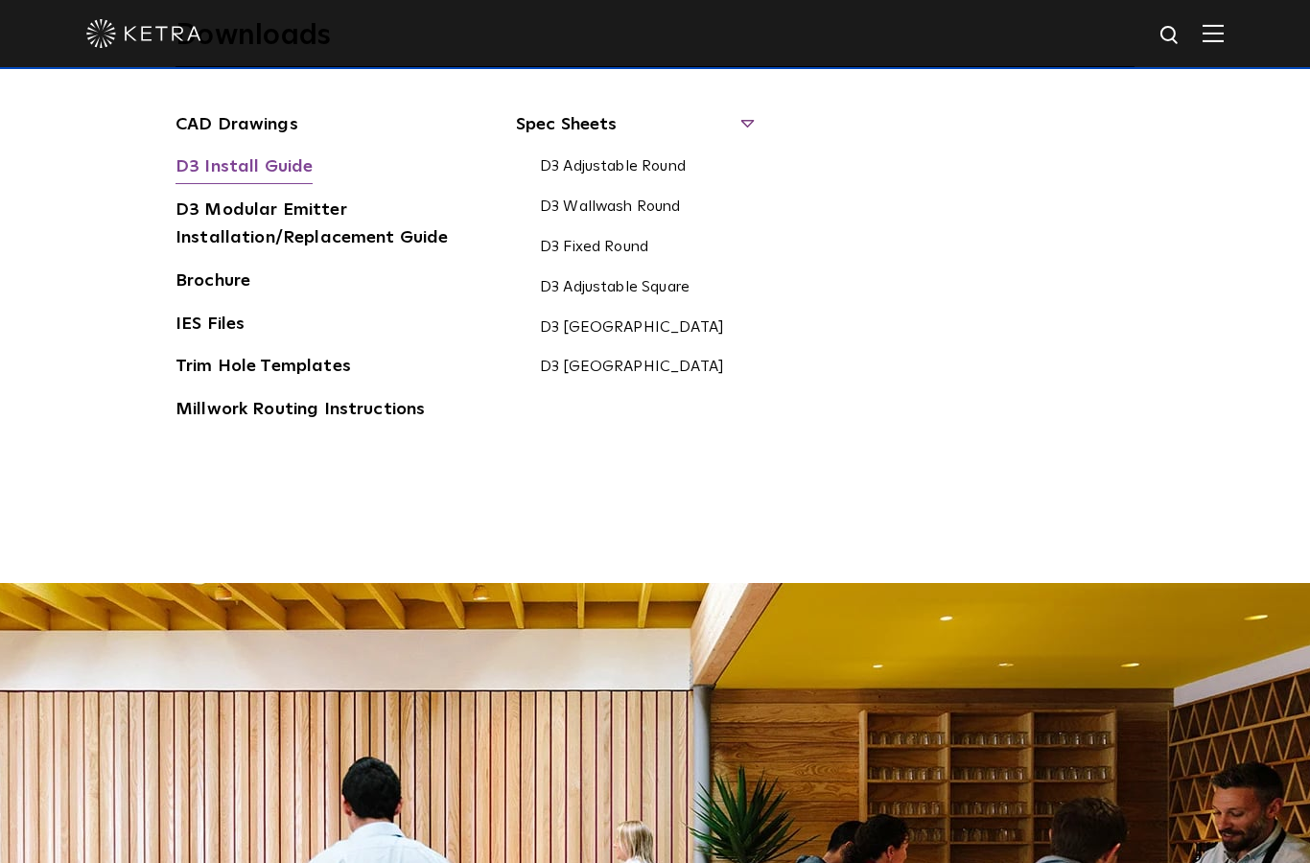
click at [224, 184] on link "D3 Install Guide" at bounding box center [243, 168] width 137 height 31
